Goal: Information Seeking & Learning: Learn about a topic

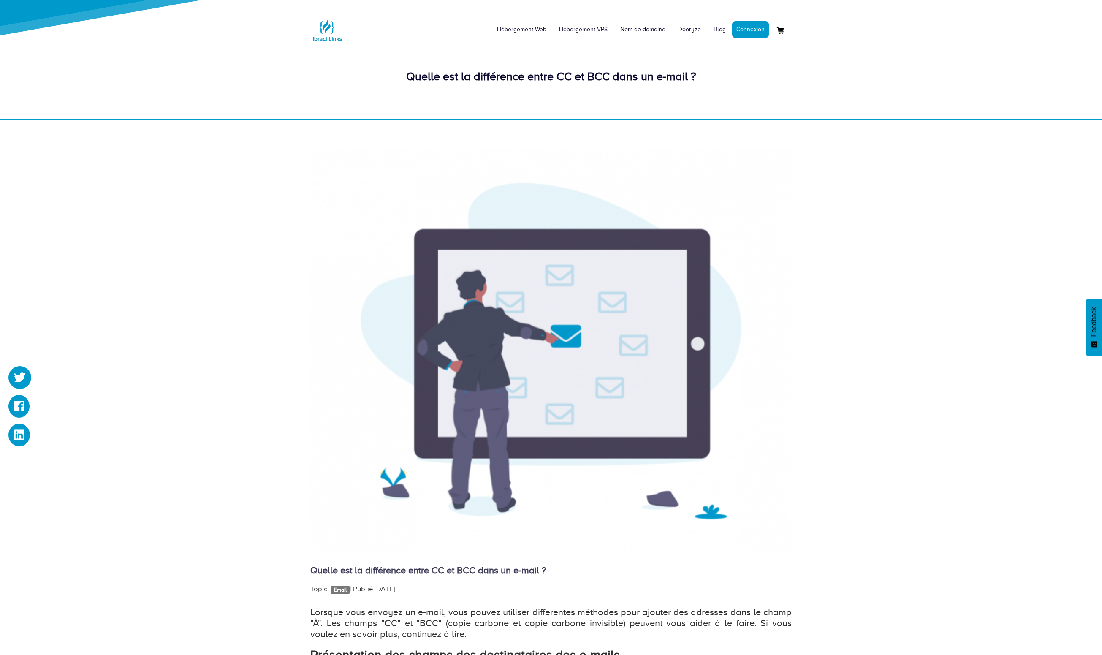
scroll to position [211, 0]
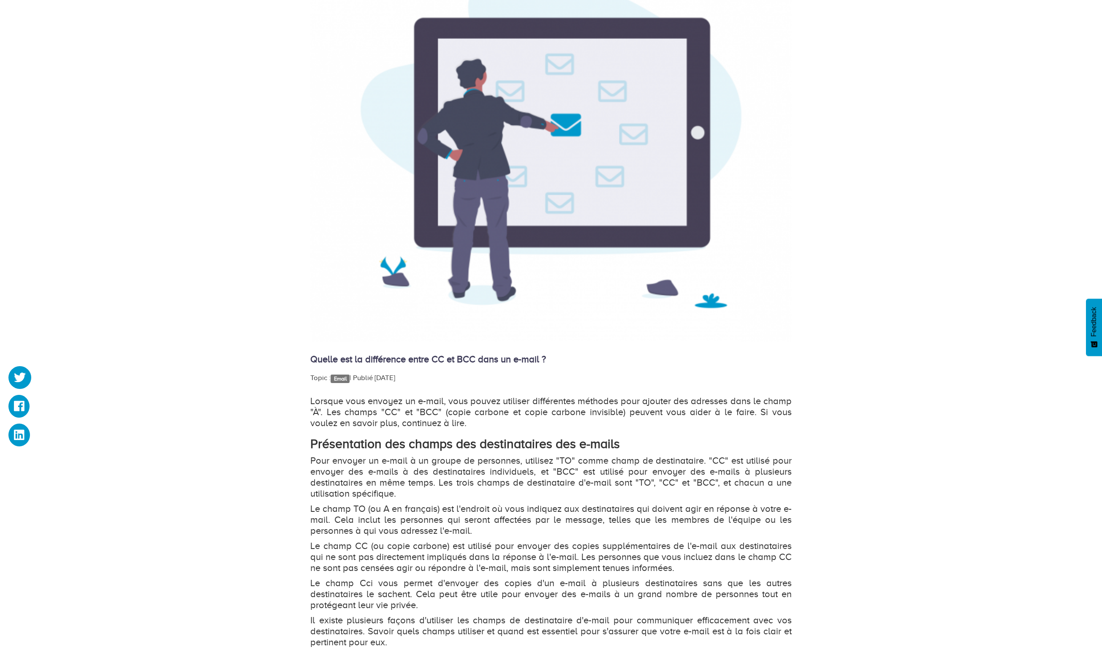
click at [647, 403] on p "Lorsque vous envoyez un e-mail, vous pouvez utiliser différentes méthodes pour …" at bounding box center [550, 412] width 481 height 33
drag, startPoint x: 435, startPoint y: 413, endPoint x: 743, endPoint y: 415, distance: 307.9
click at [743, 415] on p "Lorsque vous envoyez un e-mail, vous pouvez utiliser différentes méthodes pour …" at bounding box center [550, 412] width 481 height 33
click at [792, 419] on p "Lorsque vous envoyez un e-mail, vous pouvez utiliser différentes méthodes pour …" at bounding box center [550, 412] width 481 height 33
drag, startPoint x: 324, startPoint y: 462, endPoint x: 437, endPoint y: 463, distance: 112.8
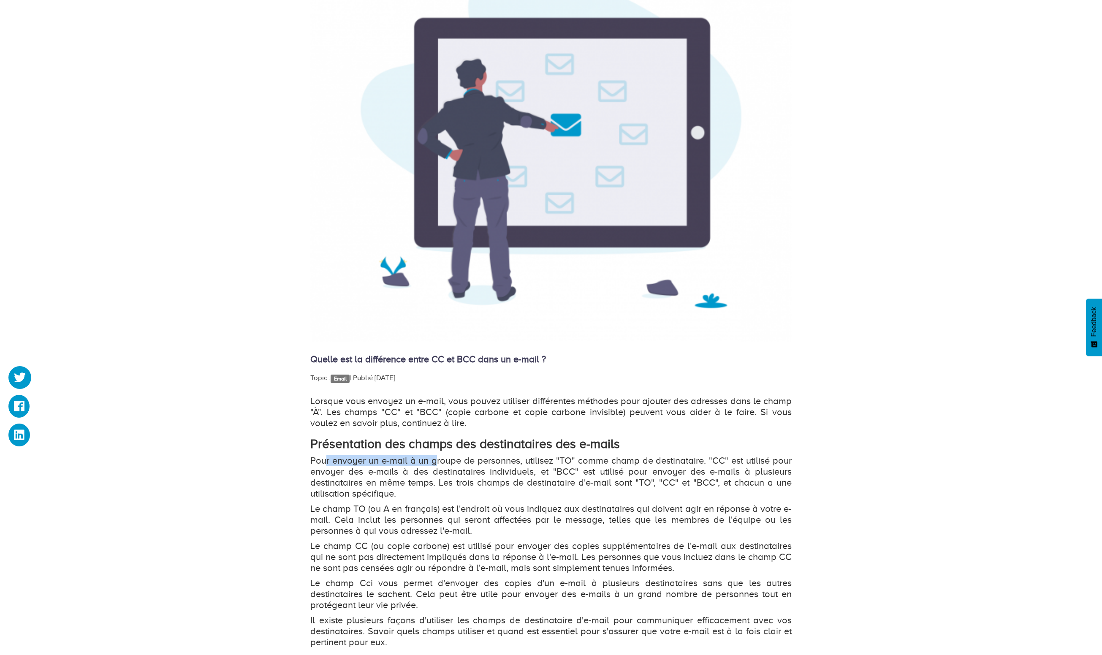
click at [437, 463] on p "Pour envoyer un e-mail à un groupe de personnes, utilisez "TO" comme champ de d…" at bounding box center [550, 477] width 481 height 44
click at [438, 463] on p "Pour envoyer un e-mail à un groupe de personnes, utilisez "TO" comme champ de d…" at bounding box center [550, 477] width 481 height 44
drag, startPoint x: 425, startPoint y: 464, endPoint x: 593, endPoint y: 460, distance: 168.1
click at [582, 460] on p "Pour envoyer un e-mail à un groupe de personnes, utilisez "TO" comme champ de d…" at bounding box center [550, 477] width 481 height 44
click at [593, 460] on p "Pour envoyer un e-mail à un groupe de personnes, utilisez "TO" comme champ de d…" at bounding box center [550, 477] width 481 height 44
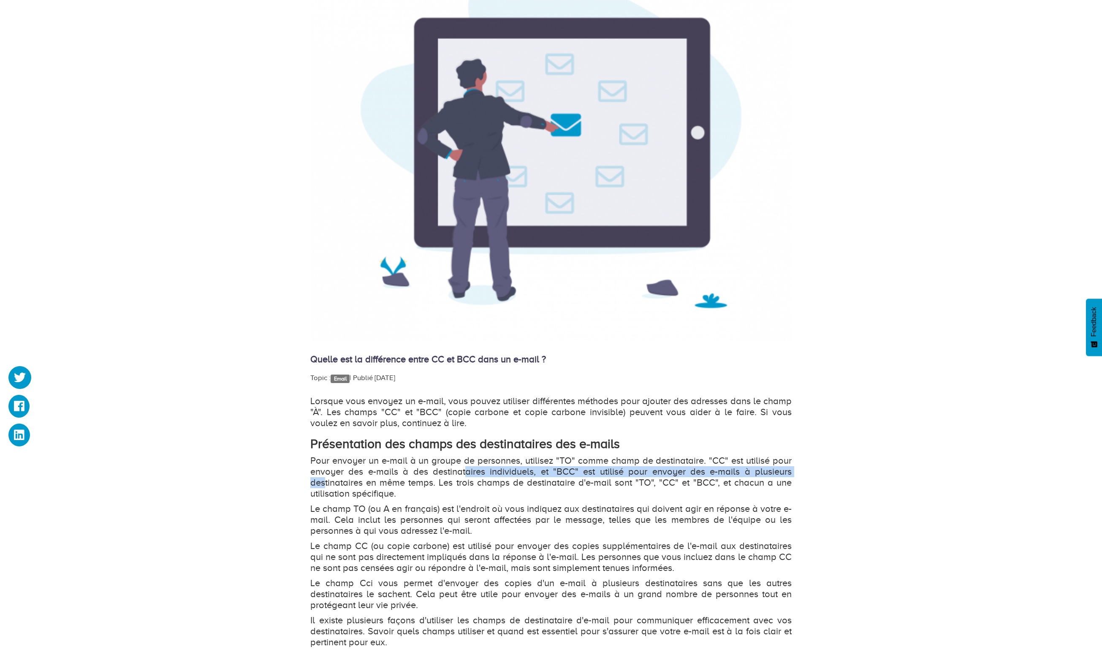
drag, startPoint x: 324, startPoint y: 478, endPoint x: 467, endPoint y: 477, distance: 142.8
click at [467, 477] on p "Pour envoyer un e-mail à un groupe de personnes, utilisez "TO" comme champ de d…" at bounding box center [550, 477] width 481 height 44
click at [481, 491] on p "Pour envoyer un e-mail à un groupe de personnes, utilisez "TO" comme champ de d…" at bounding box center [550, 477] width 481 height 44
drag, startPoint x: 527, startPoint y: 473, endPoint x: 737, endPoint y: 467, distance: 210.0
click at [737, 467] on p "Pour envoyer un e-mail à un groupe de personnes, utilisez "TO" comme champ de d…" at bounding box center [550, 477] width 481 height 44
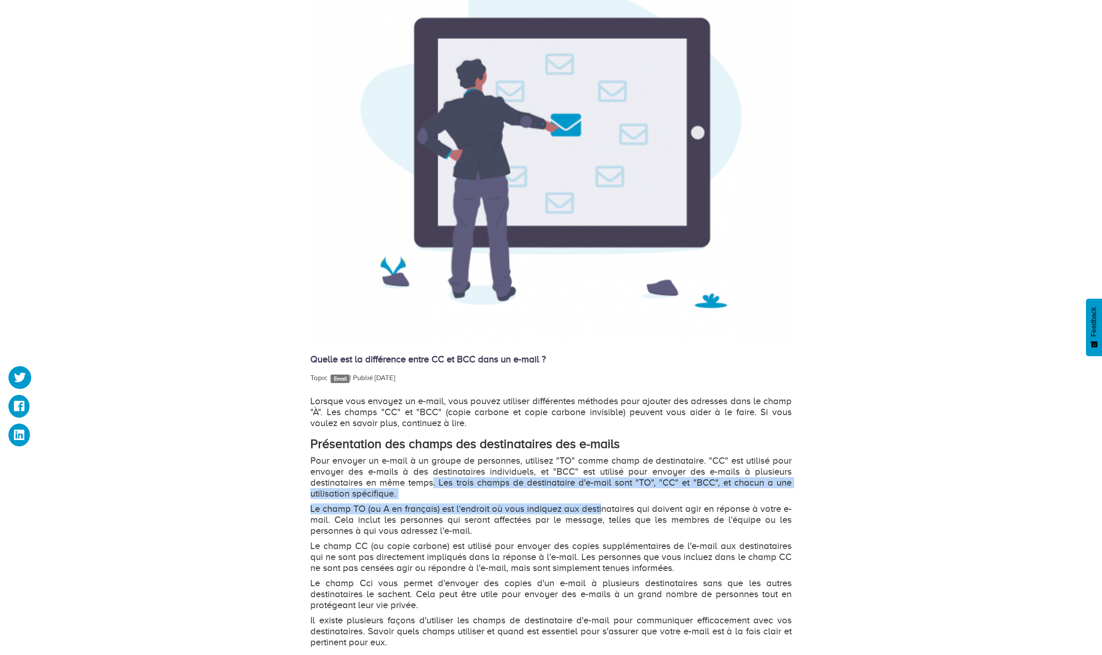
drag, startPoint x: 433, startPoint y: 483, endPoint x: 604, endPoint y: 500, distance: 172.8
click at [618, 490] on p "Pour envoyer un e-mail à un groupe de personnes, utilisez "TO" comme champ de d…" at bounding box center [550, 477] width 481 height 44
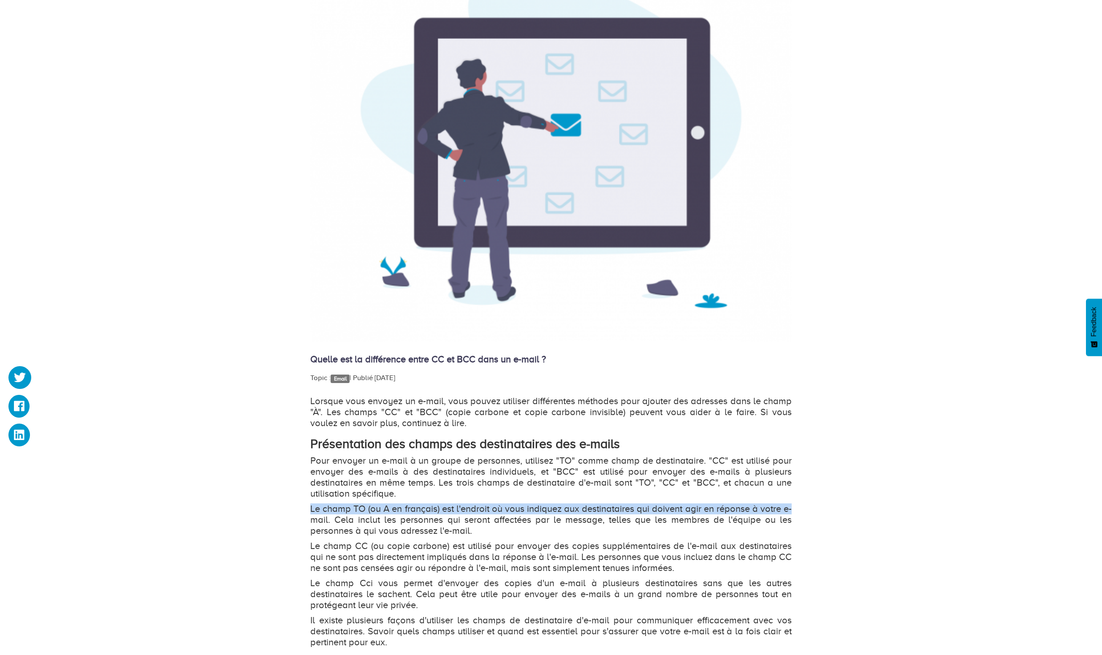
drag, startPoint x: 307, startPoint y: 507, endPoint x: 797, endPoint y: 512, distance: 490.0
click at [797, 512] on div "Quelle est la différence entre CC et BCC dans un e-mail ? Topic : Email   | Pub…" at bounding box center [551, 499] width 494 height 1123
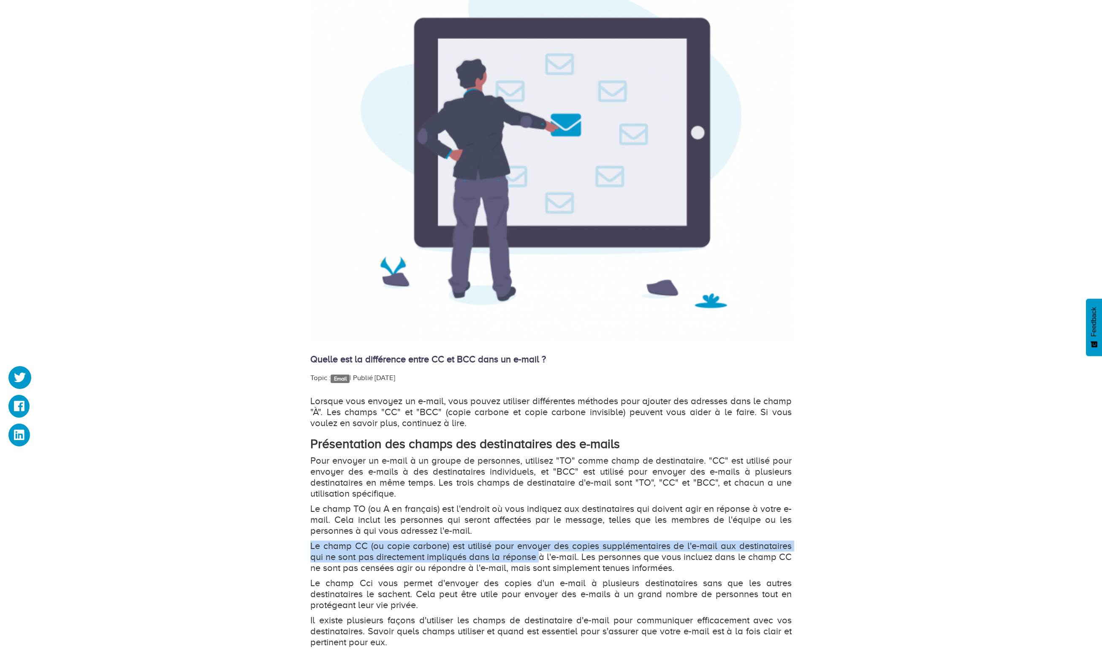
drag, startPoint x: 305, startPoint y: 544, endPoint x: 544, endPoint y: 558, distance: 239.0
click at [544, 558] on div "Quelle est la différence entre CC et BCC dans un e-mail ? Topic : Email   | Pub…" at bounding box center [551, 499] width 494 height 1123
click at [558, 559] on p "Le champ CC (ou copie carbone) est utilisé pour envoyer des copies supplémentai…" at bounding box center [550, 557] width 481 height 33
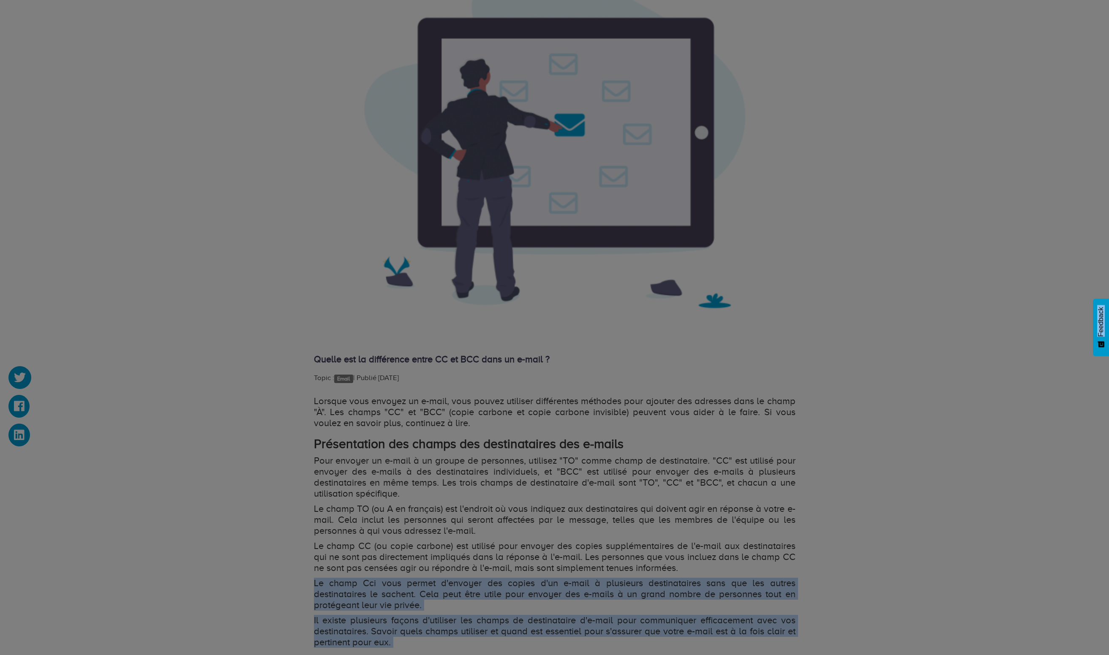
drag, startPoint x: 298, startPoint y: 580, endPoint x: 550, endPoint y: 582, distance: 252.6
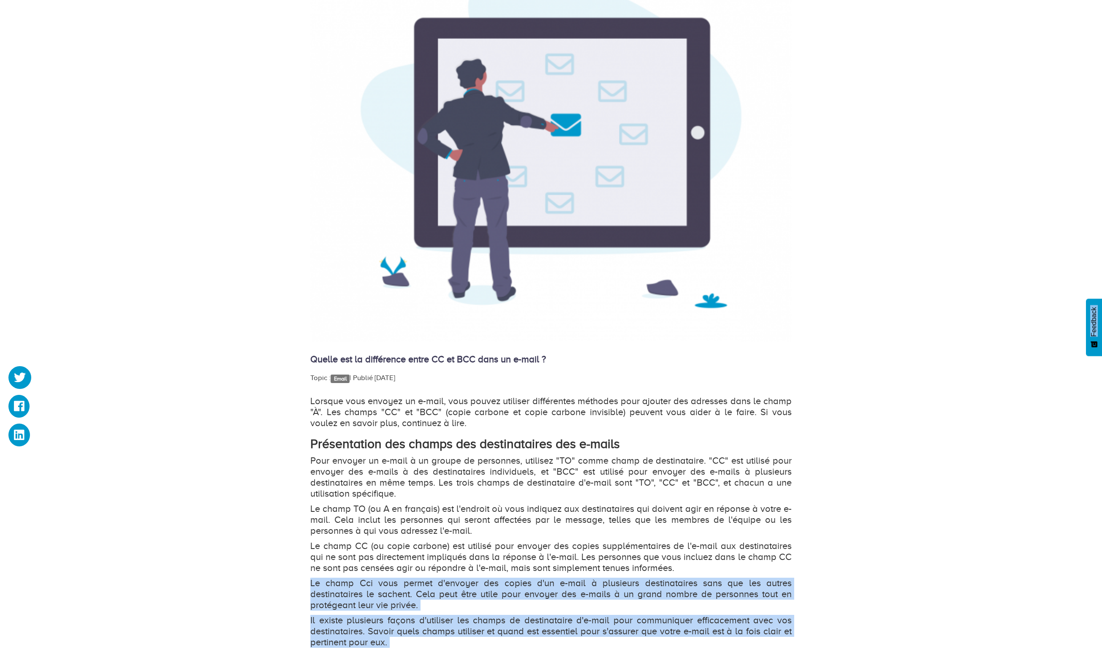
click at [464, 607] on p "Le champ Cci vous permet d'envoyer des copies d'un e-mail à plusieurs destinata…" at bounding box center [550, 594] width 481 height 33
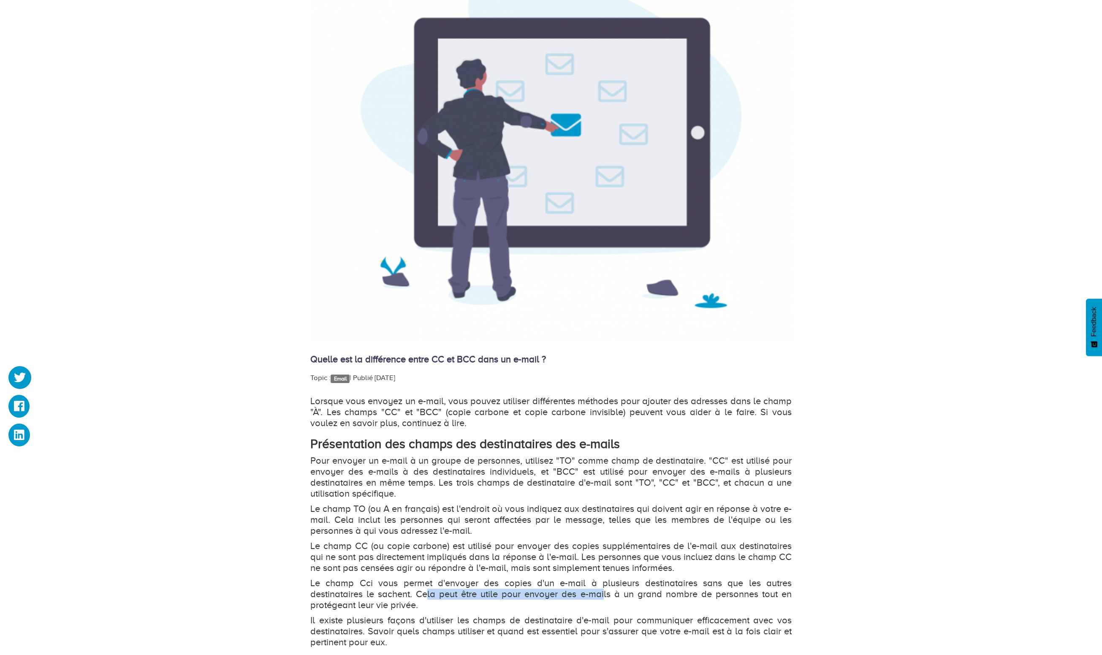
drag, startPoint x: 428, startPoint y: 597, endPoint x: 606, endPoint y: 597, distance: 177.8
click at [606, 597] on p "Le champ Cci vous permet d'envoyer des copies d'un e-mail à plusieurs destinata…" at bounding box center [550, 594] width 481 height 33
click at [443, 600] on p "Le champ Cci vous permet d'envoyer des copies d'un e-mail à plusieurs destinata…" at bounding box center [550, 594] width 481 height 33
